Goal: Book appointment/travel/reservation

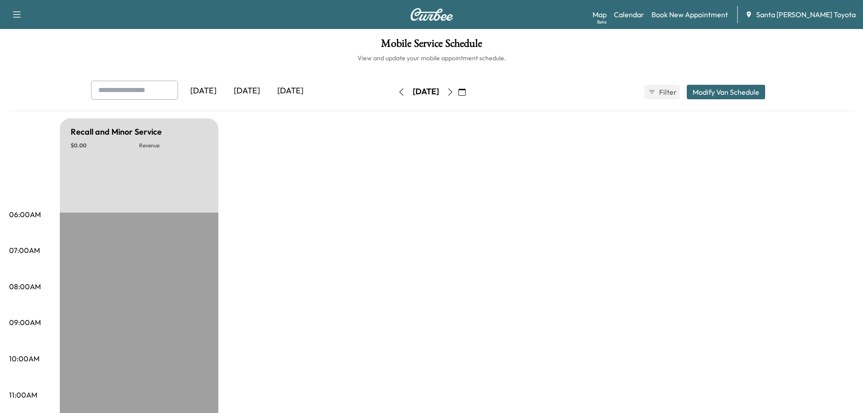
click at [470, 92] on button "button" at bounding box center [461, 92] width 15 height 14
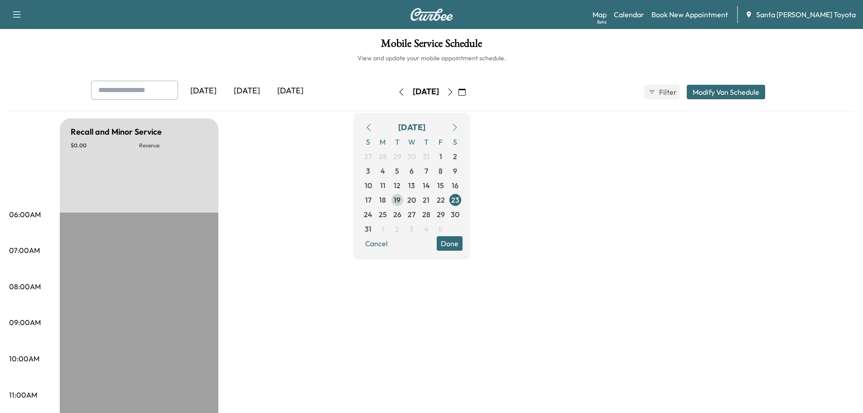
click at [400, 200] on span "19" at bounding box center [397, 199] width 7 height 11
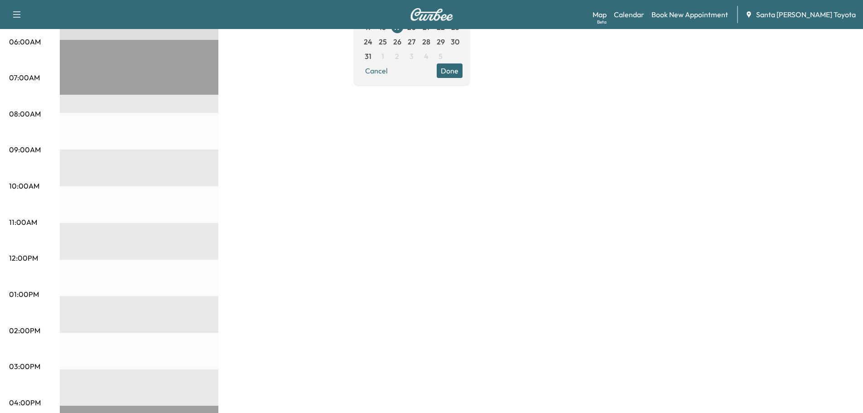
scroll to position [122, 0]
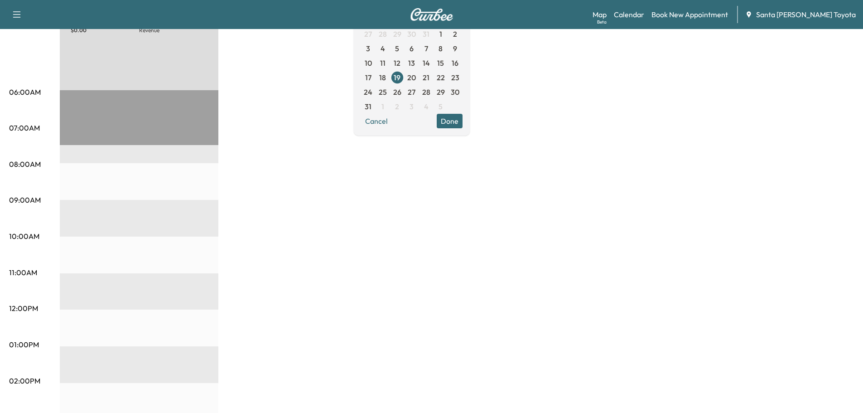
click at [353, 156] on div "Recall and Minor Service * Scheduled hours have been modified for this day $ 0.…" at bounding box center [457, 335] width 794 height 679
click at [392, 125] on button "Cancel" at bounding box center [376, 121] width 31 height 14
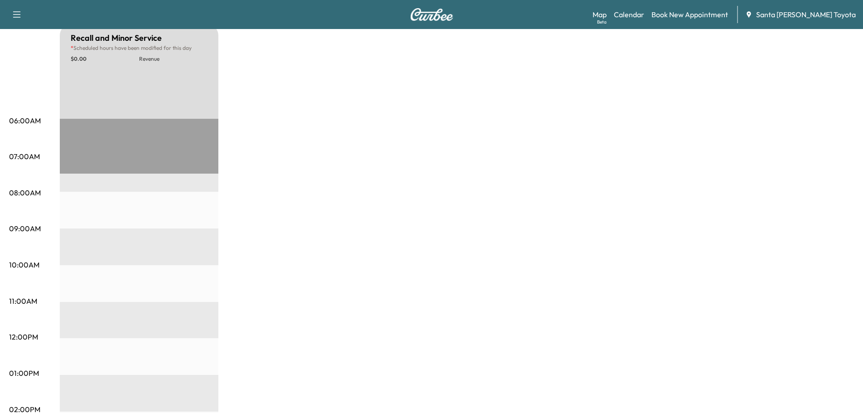
scroll to position [0, 0]
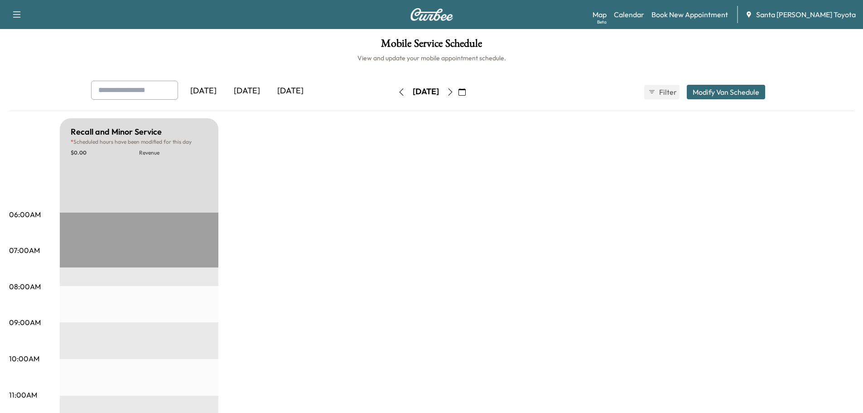
click at [466, 92] on icon "button" at bounding box center [461, 91] width 7 height 7
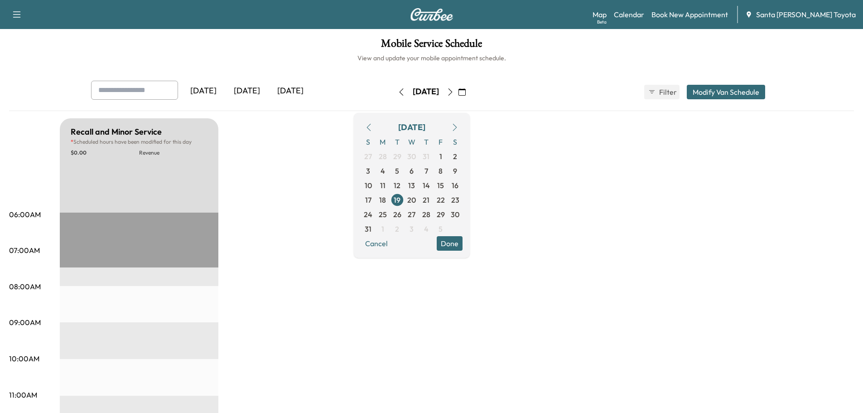
click at [715, 88] on button "Modify Van Schedule" at bounding box center [726, 92] width 78 height 14
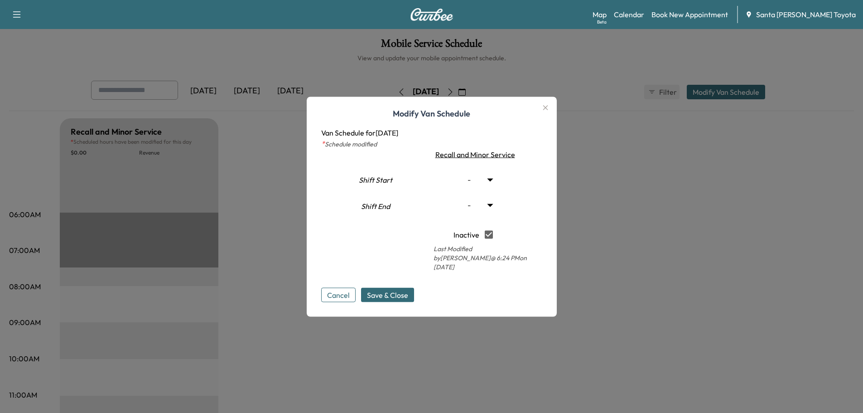
click at [547, 110] on icon "button" at bounding box center [545, 107] width 5 height 5
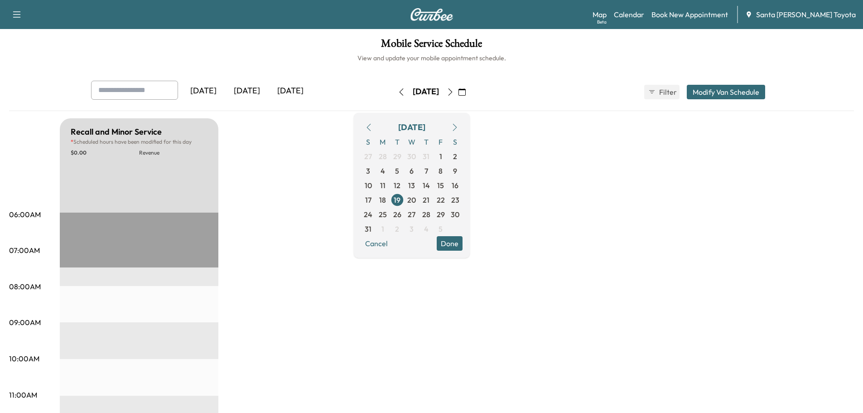
click at [466, 88] on icon "button" at bounding box center [461, 91] width 7 height 7
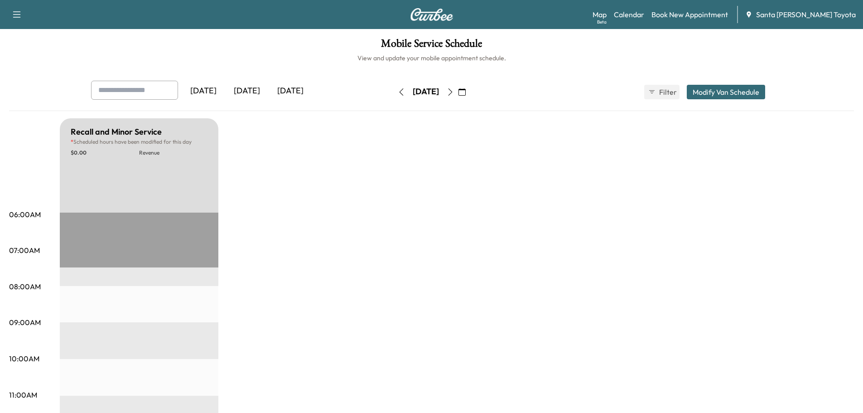
click at [466, 93] on icon "button" at bounding box center [461, 91] width 7 height 7
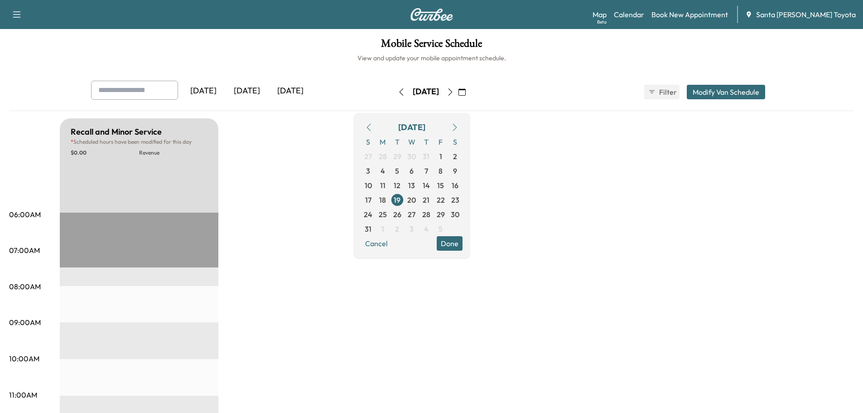
click at [458, 128] on icon "button" at bounding box center [454, 127] width 7 height 7
click at [390, 153] on span "1" at bounding box center [383, 156] width 14 height 14
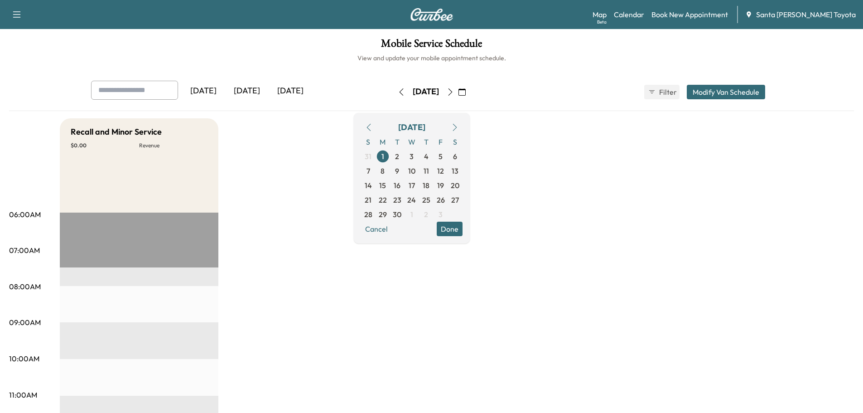
click at [635, 95] on div "[DATE] [DATE] [DATE] [DATE] September 2025 S M T W T F S 31 1 2 3 4 5 6 7 8 9 1…" at bounding box center [432, 92] width 696 height 23
